Goal: Find specific fact: Find contact information

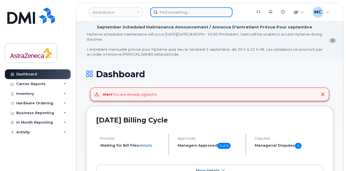
click at [210, 11] on input at bounding box center [191, 12] width 82 height 10
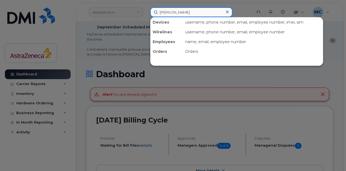
type input "[PERSON_NAME]"
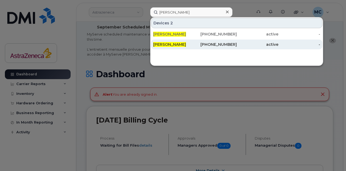
click at [224, 43] on div "[PHONE_NUMBER]" at bounding box center [216, 44] width 42 height 5
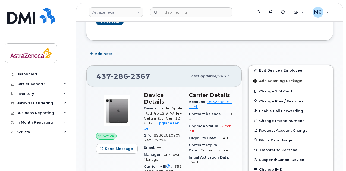
scroll to position [109, 0]
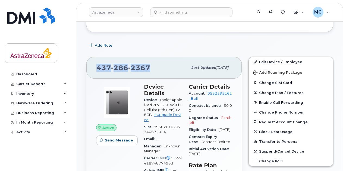
drag, startPoint x: 154, startPoint y: 67, endPoint x: 79, endPoint y: 67, distance: 75.2
copy span "437 286 2367"
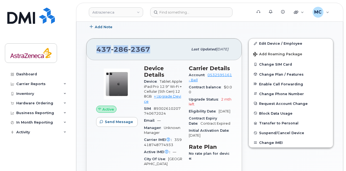
scroll to position [136, 0]
